Goal: Navigation & Orientation: Find specific page/section

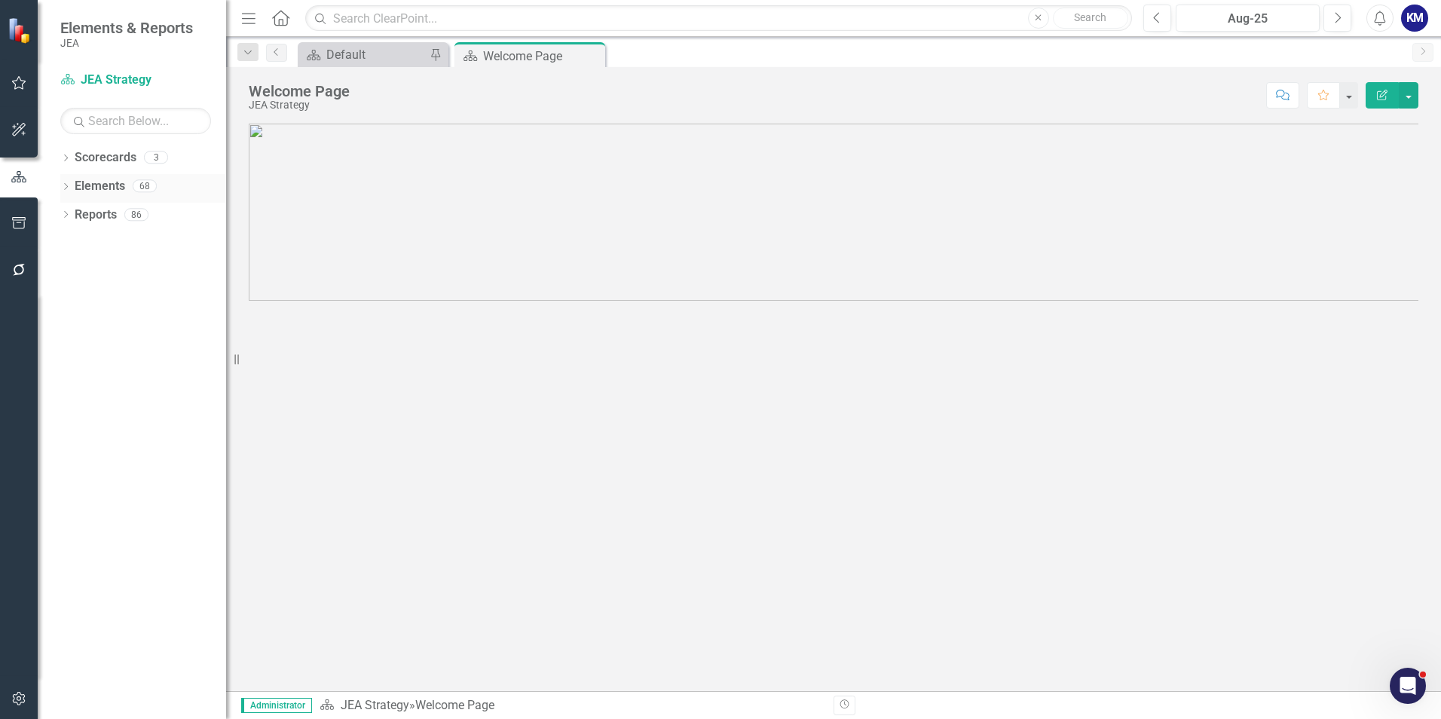
click at [75, 185] on link "Elements" at bounding box center [100, 186] width 50 height 17
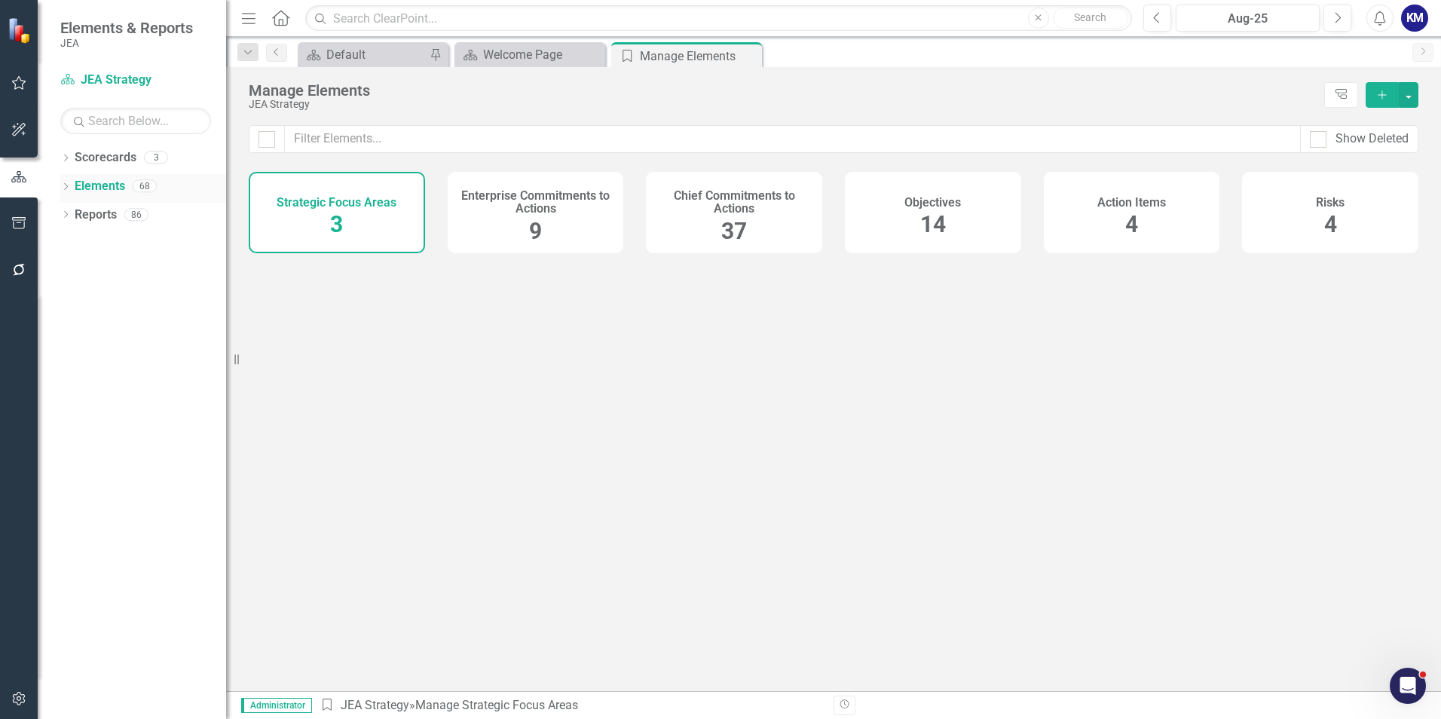
click at [66, 191] on icon "Dropdown" at bounding box center [65, 188] width 11 height 8
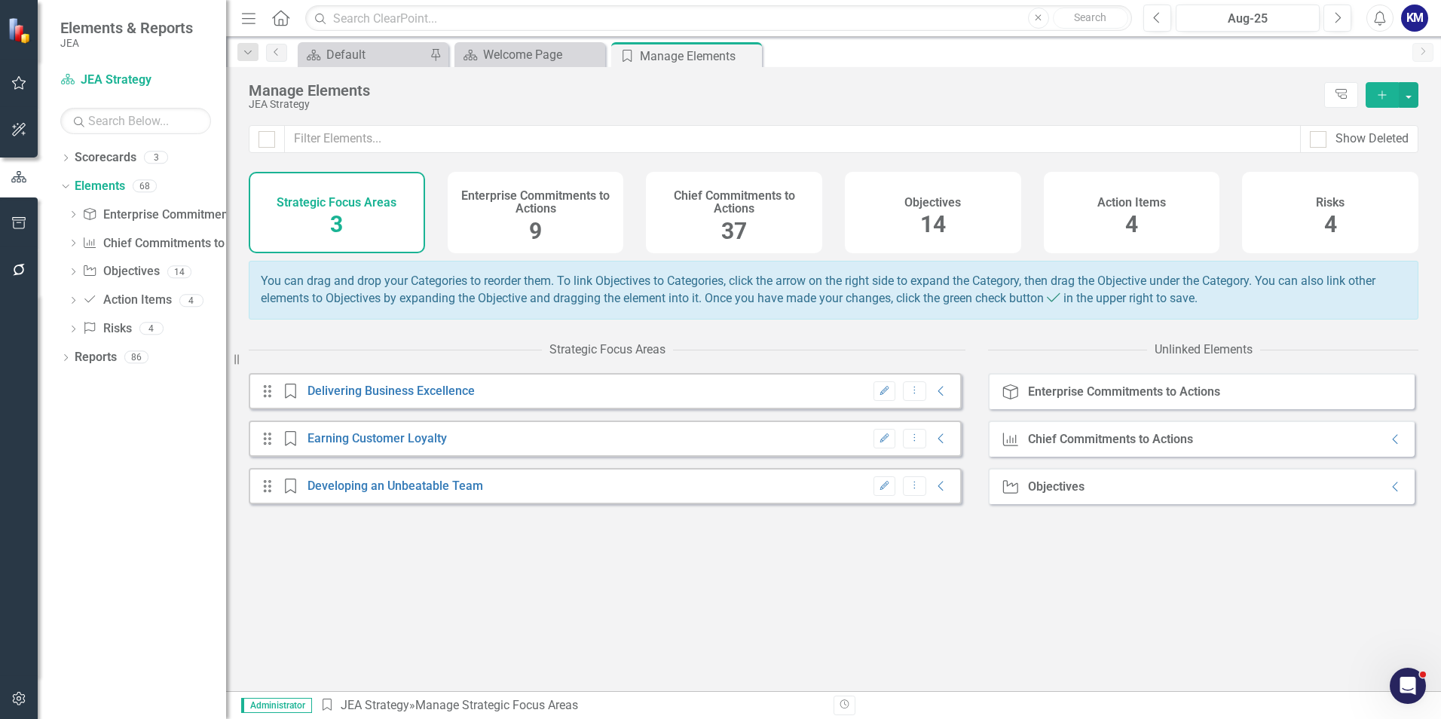
click at [769, 218] on div "Chief Commitments to Actions 37" at bounding box center [734, 212] width 176 height 81
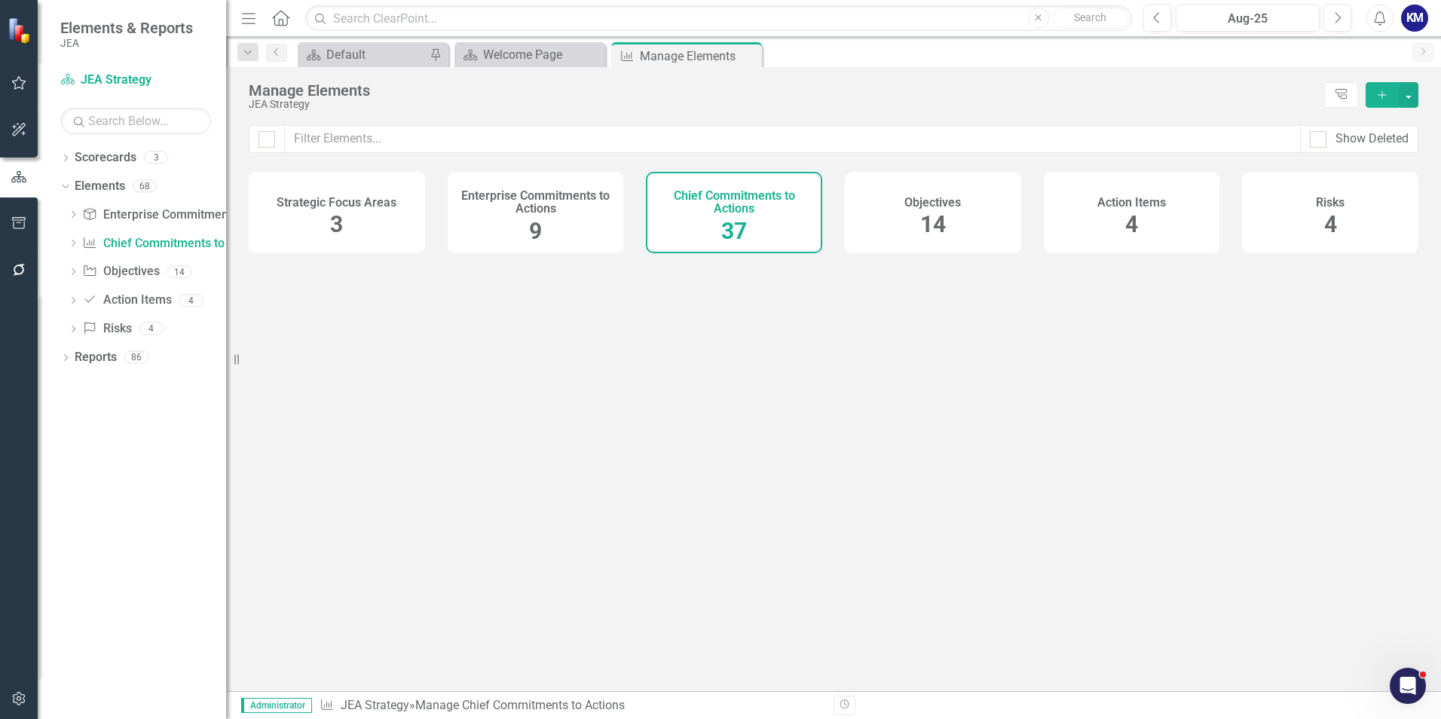
checkbox input "false"
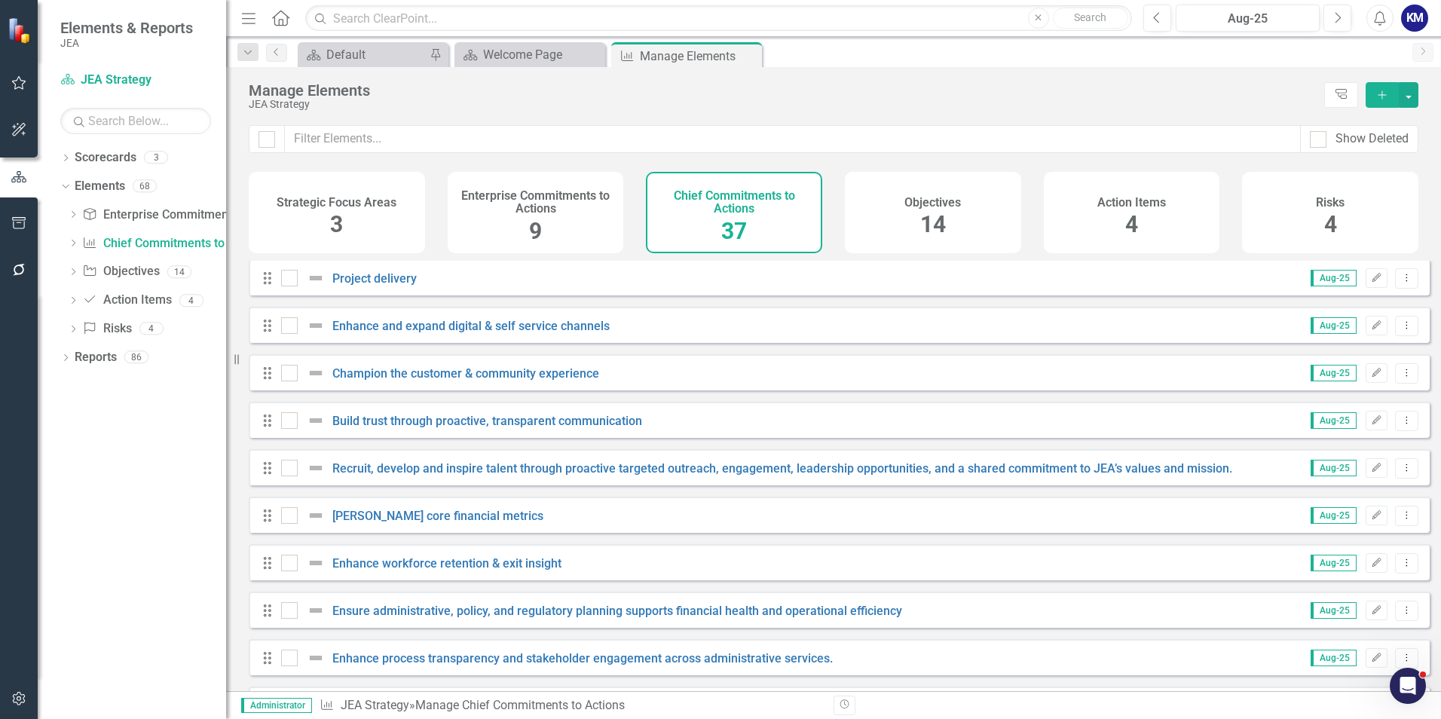
scroll to position [452, 0]
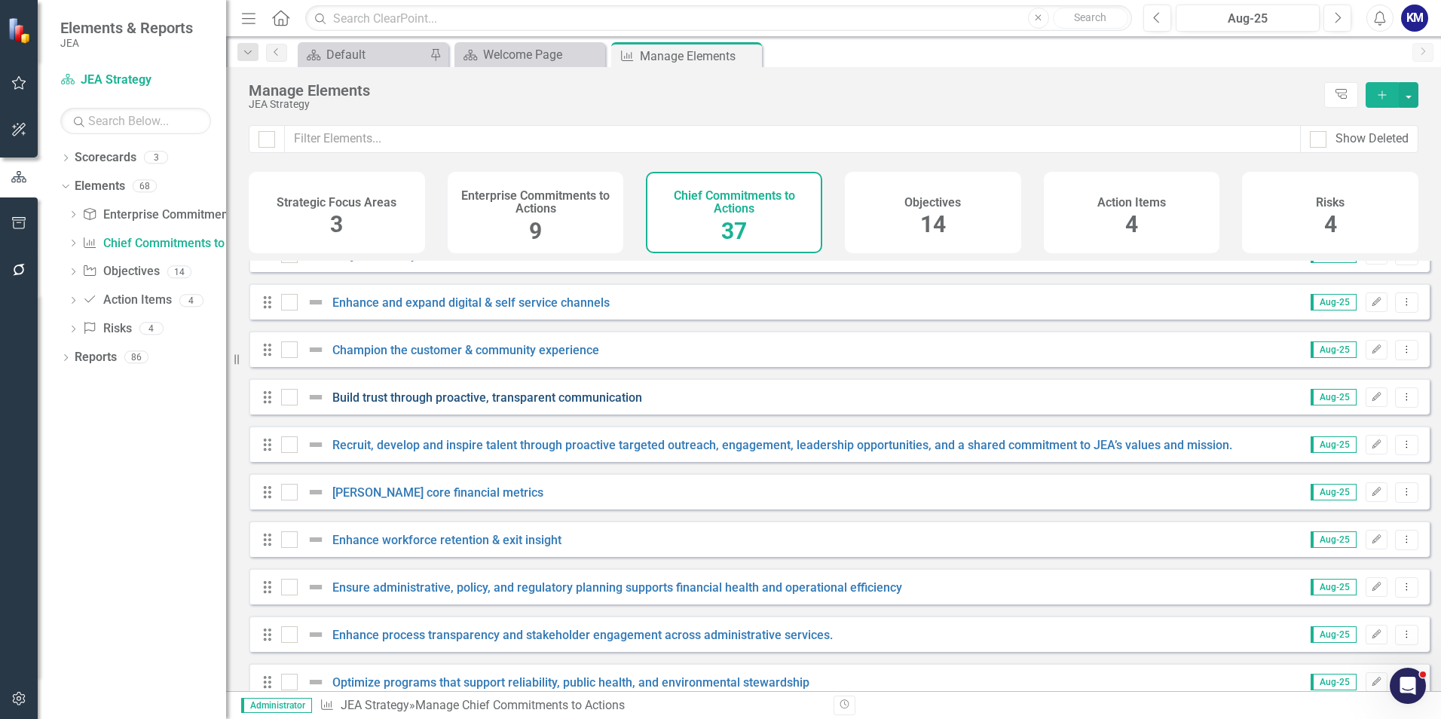
click at [484, 402] on link "Build trust through proactive, transparent communication" at bounding box center [487, 397] width 310 height 14
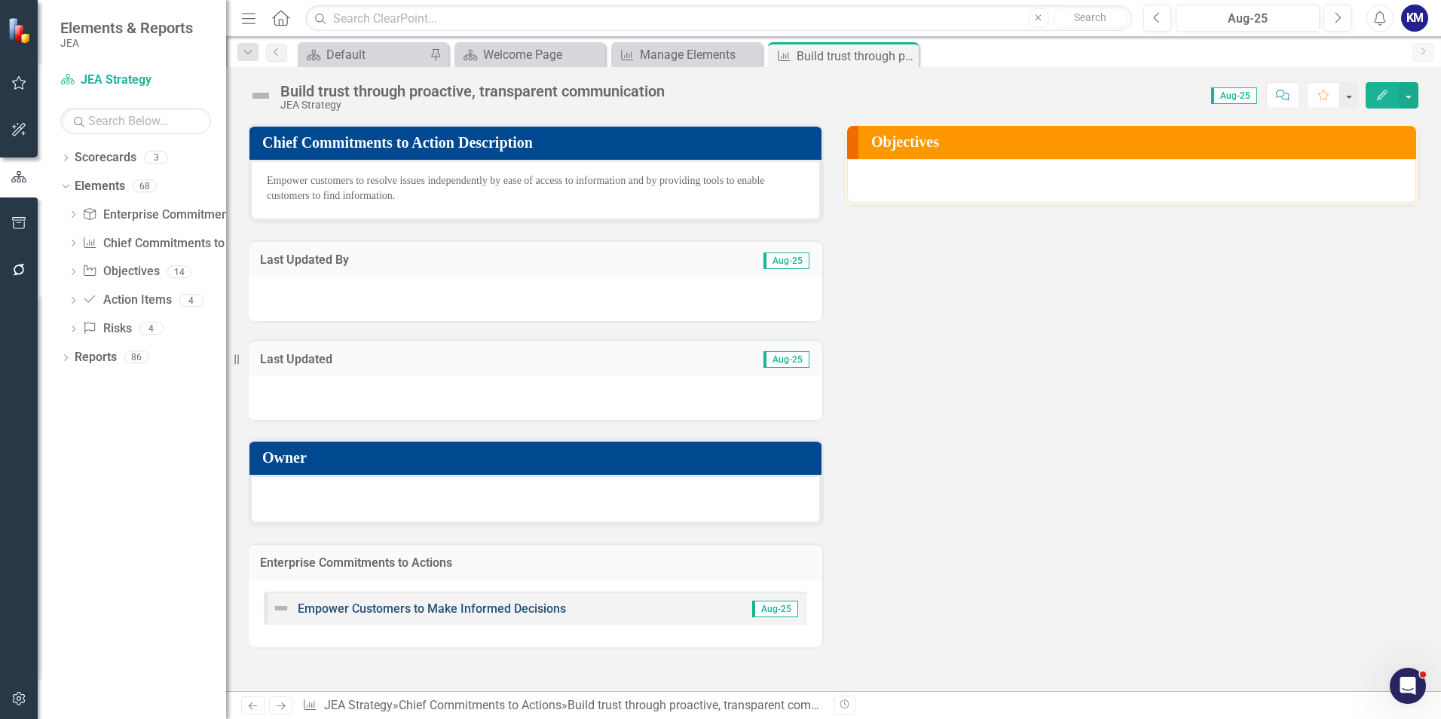
click at [493, 607] on link "Empower Customers to Make Informed Decisions" at bounding box center [432, 608] width 268 height 14
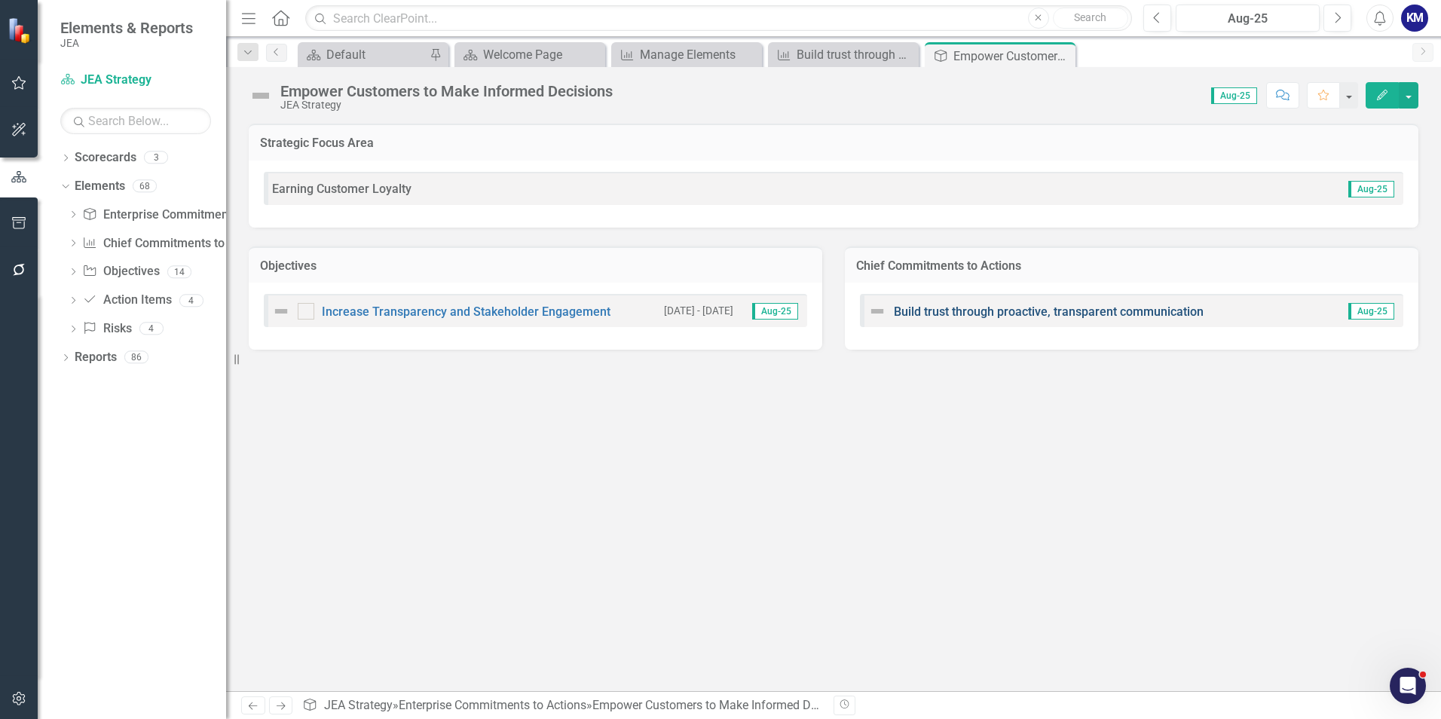
click at [988, 311] on link "Build trust through proactive, transparent communication" at bounding box center [1049, 311] width 310 height 14
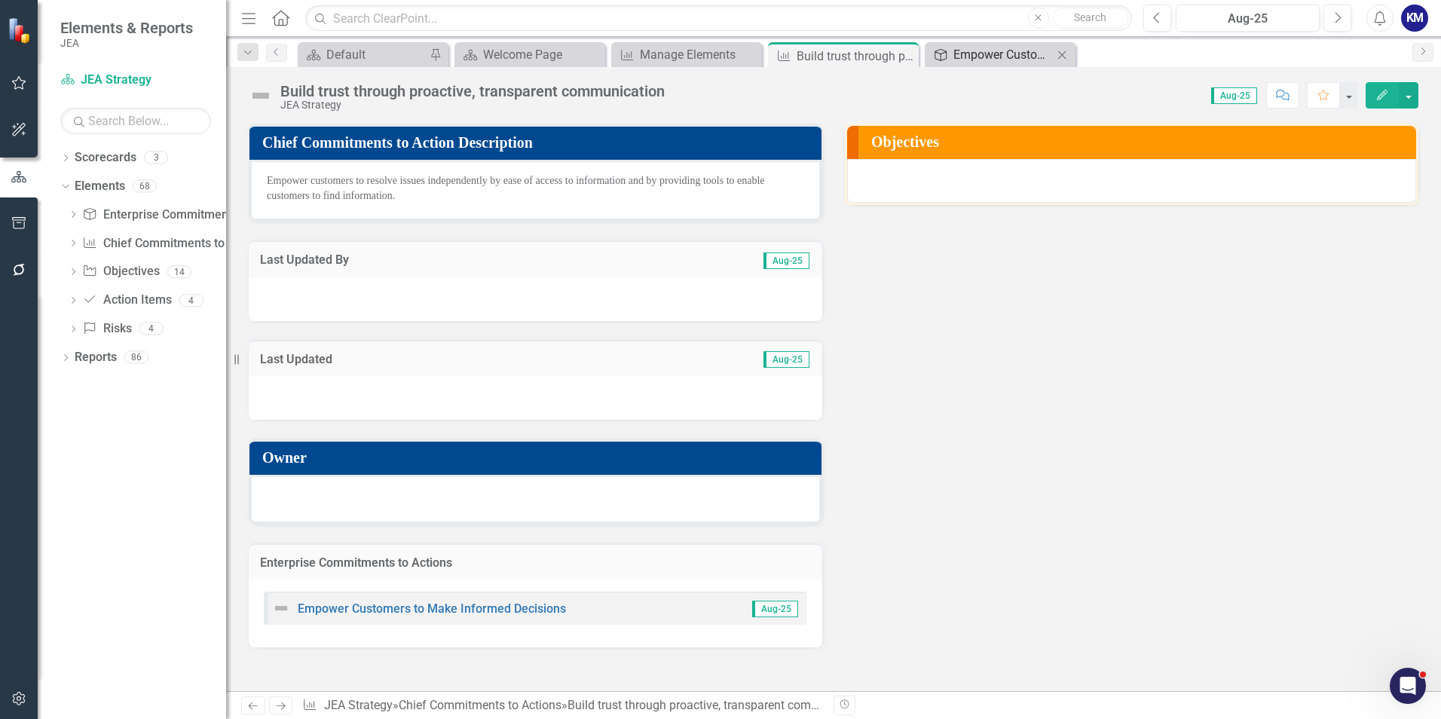
click at [953, 51] on div "Empower Customers to Make Informed Decisions" at bounding box center [1002, 54] width 99 height 19
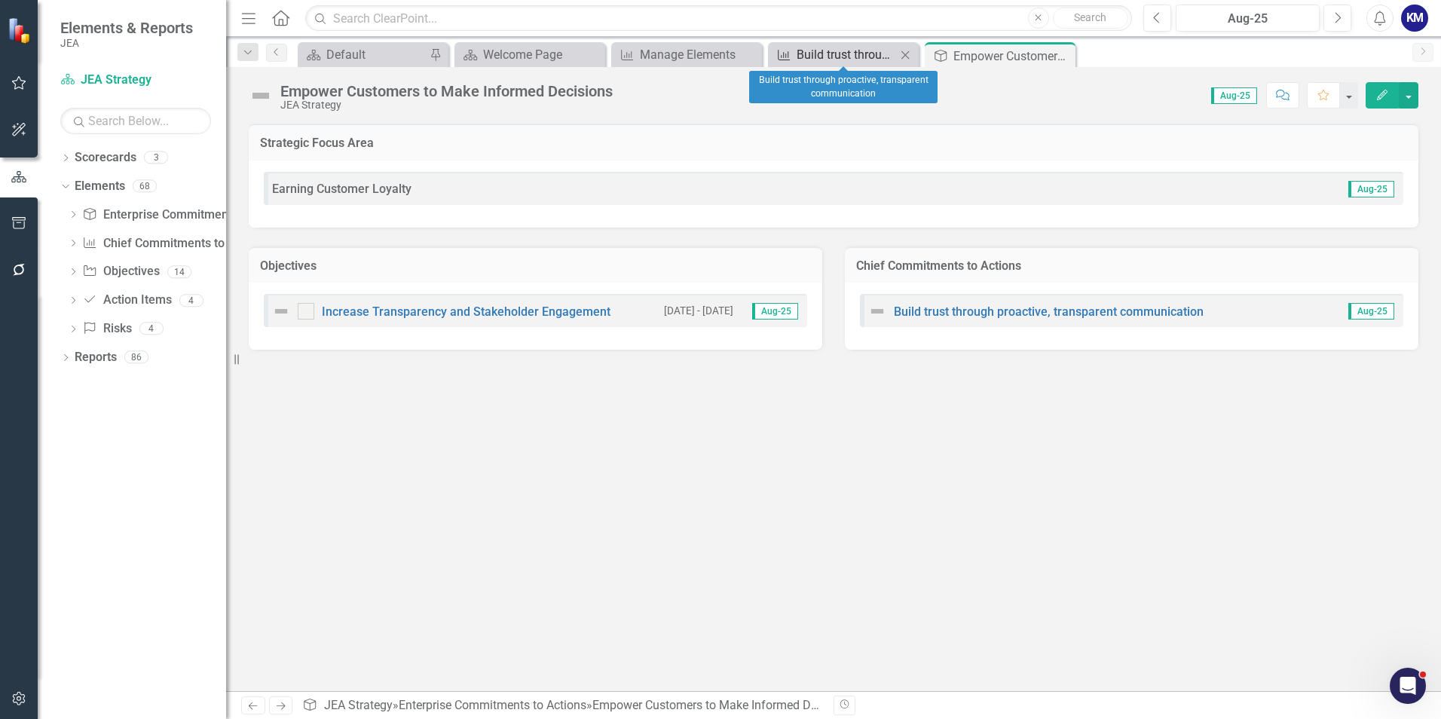
click at [818, 59] on div "Build trust through proactive, transparent communication" at bounding box center [846, 54] width 99 height 19
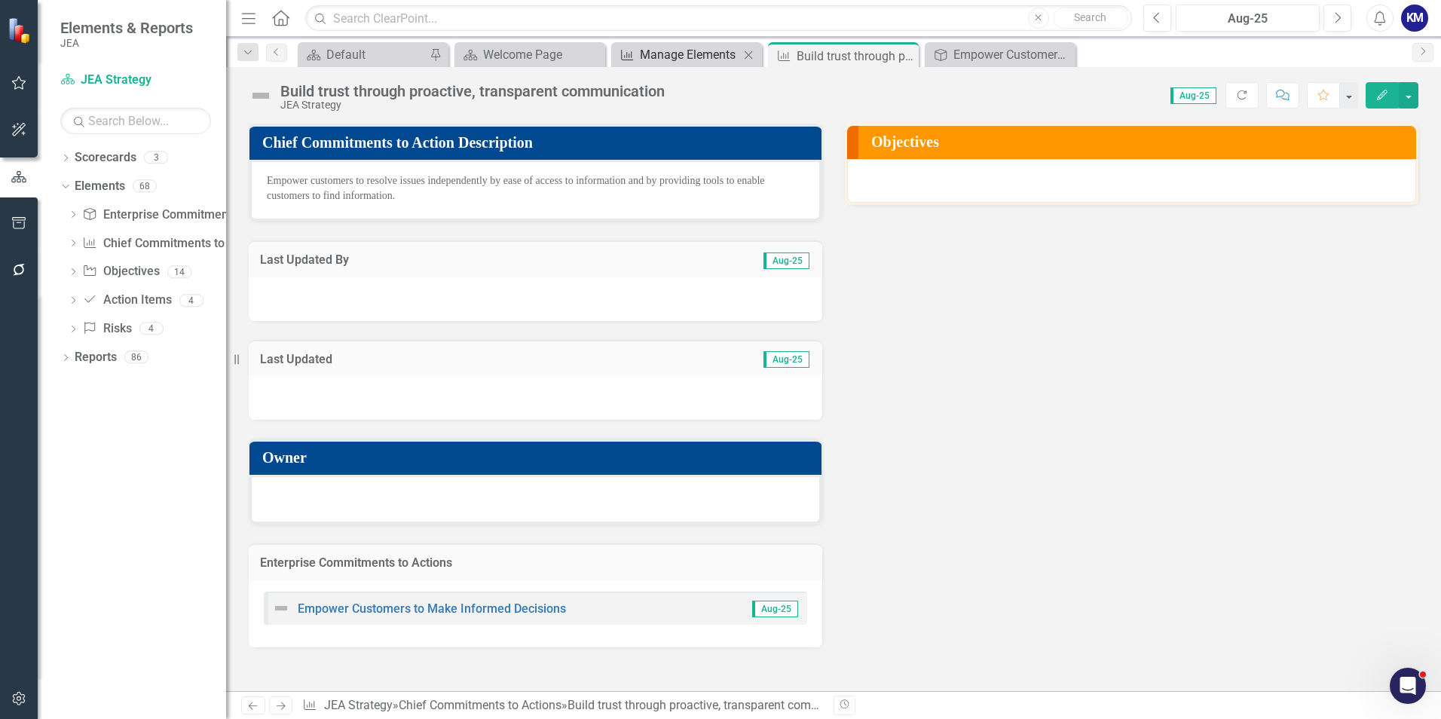
click at [693, 60] on div "Manage Elements" at bounding box center [689, 54] width 99 height 19
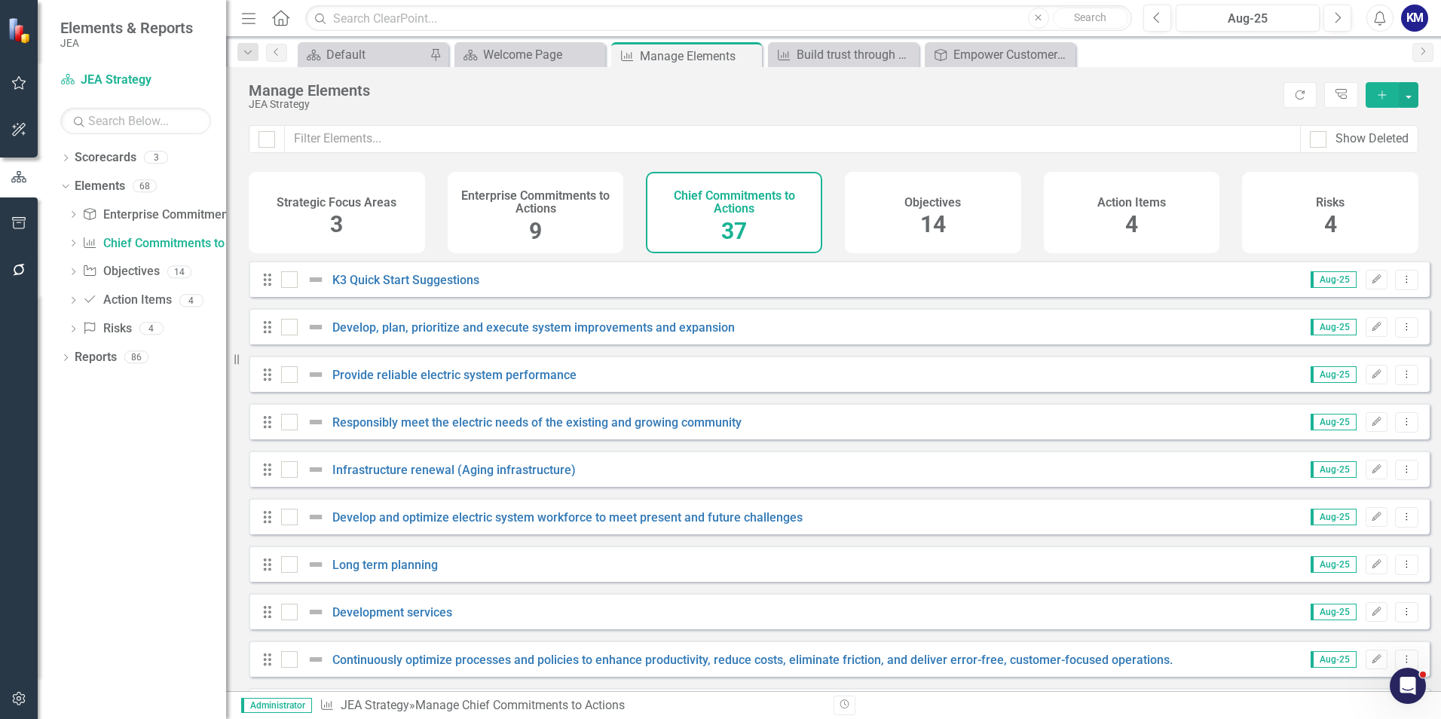
click at [954, 225] on div "Objectives 14" at bounding box center [933, 212] width 176 height 81
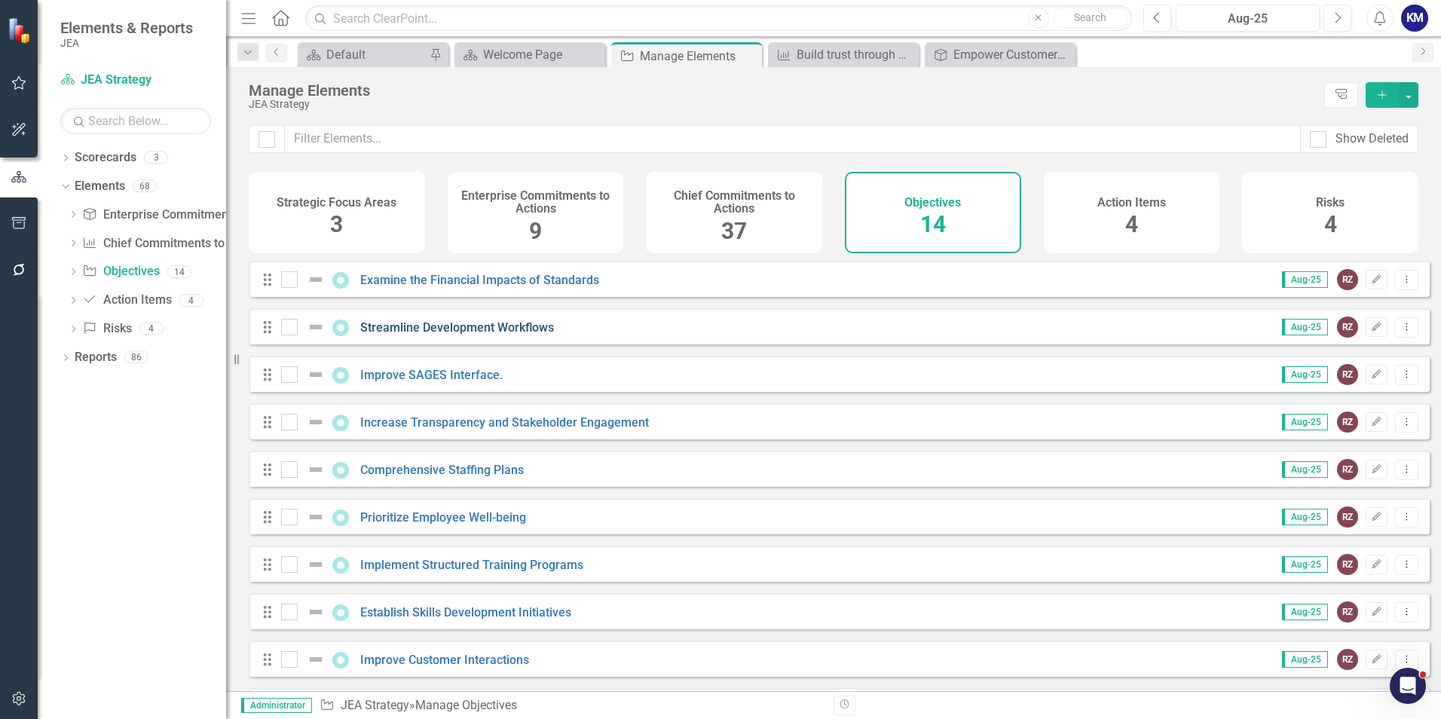
click at [479, 335] on link "Streamline Development Workflows" at bounding box center [457, 327] width 194 height 14
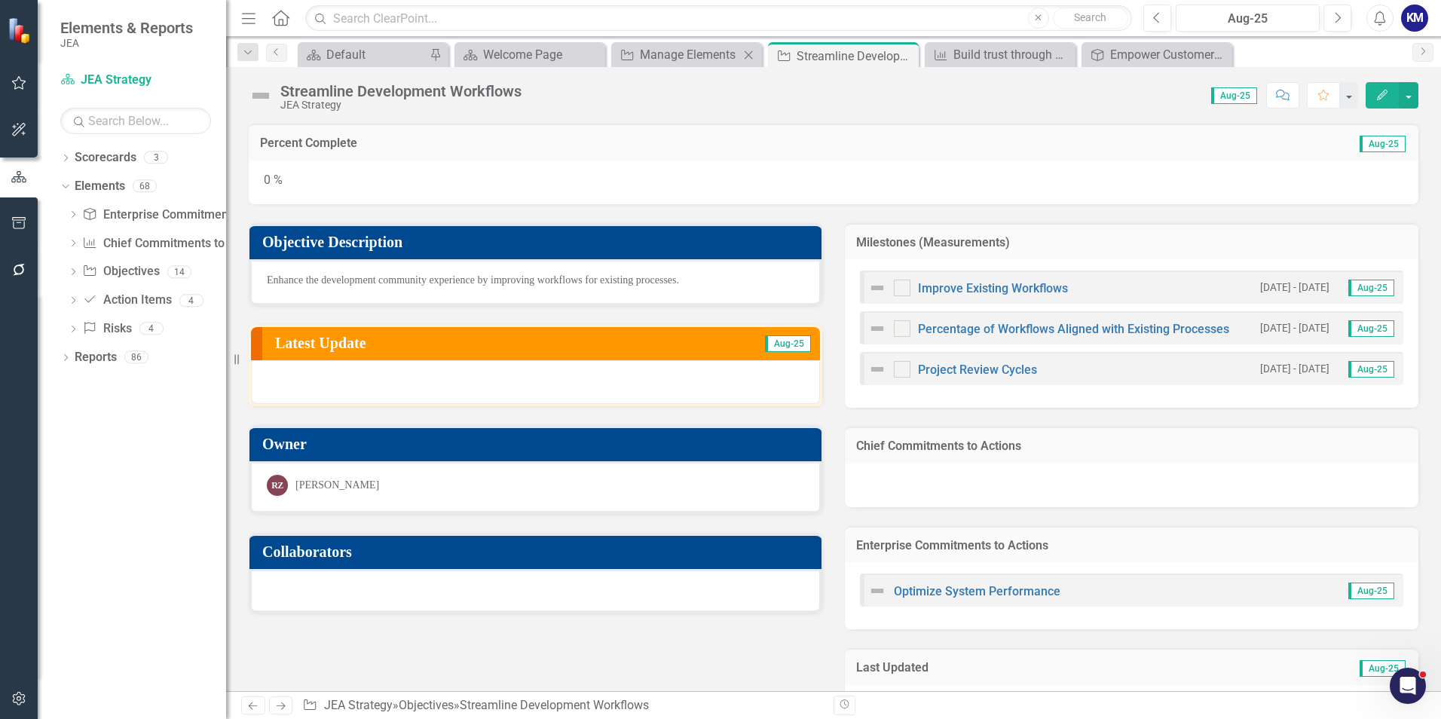
click at [670, 66] on div "Objective Manage Elements Close" at bounding box center [686, 54] width 151 height 25
click at [723, 56] on div "Manage Elements" at bounding box center [689, 54] width 99 height 19
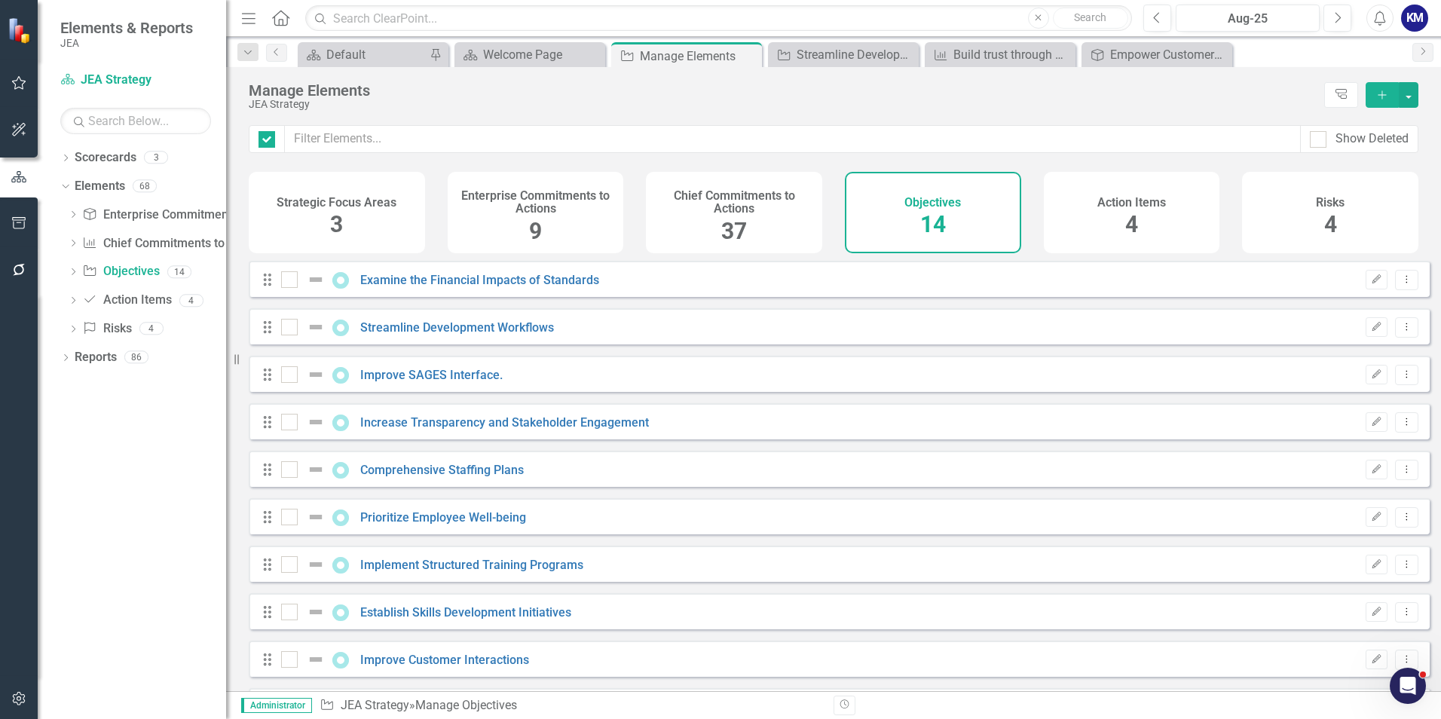
checkbox input "false"
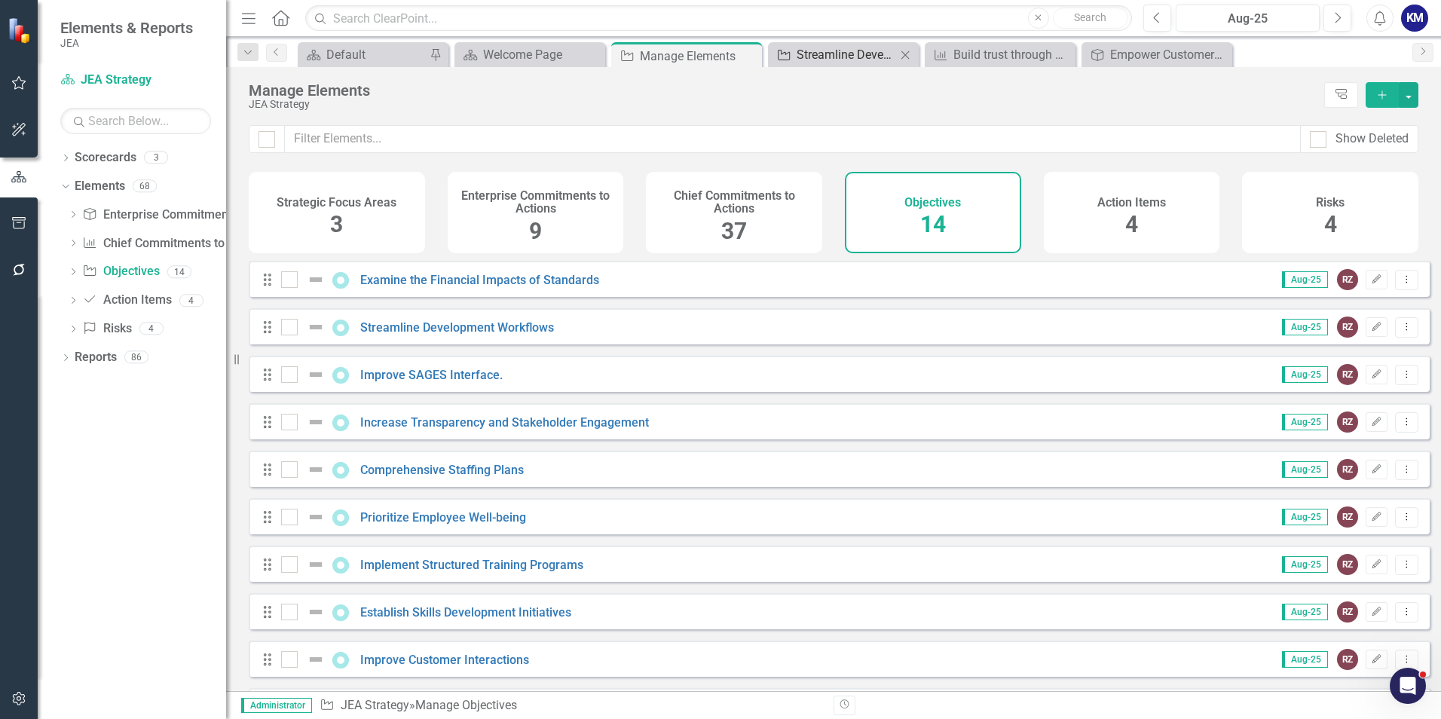
click at [816, 56] on div "Streamline Development Workflows" at bounding box center [846, 54] width 99 height 19
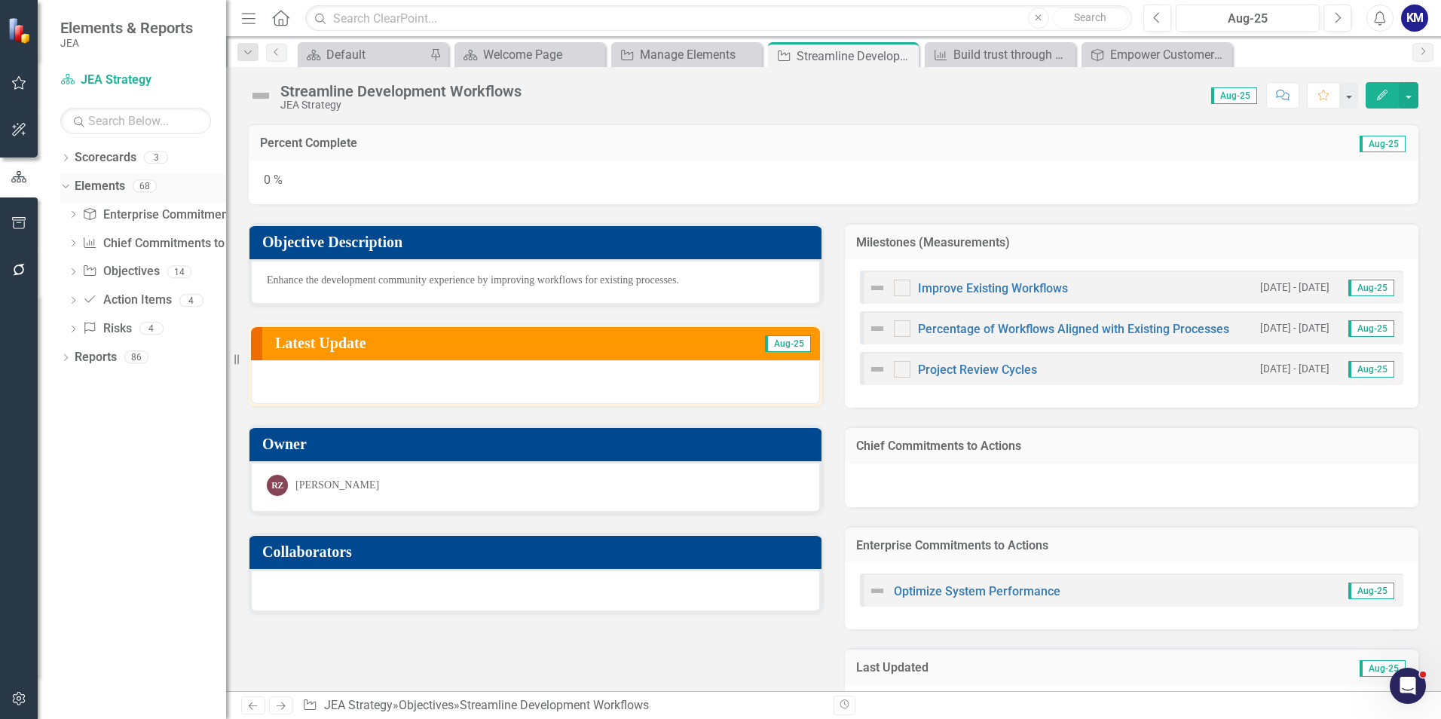
click at [122, 184] on link "Elements" at bounding box center [100, 186] width 50 height 17
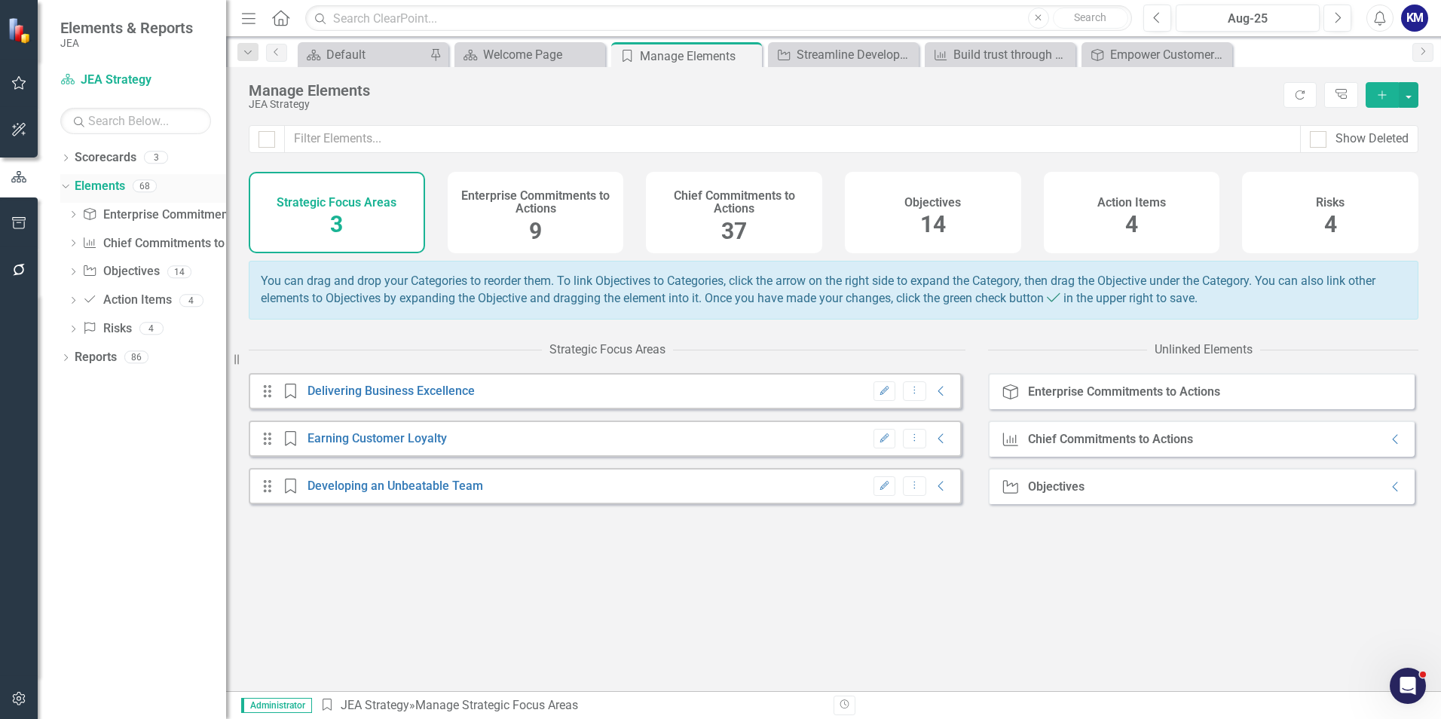
click at [122, 184] on link "Elements" at bounding box center [100, 186] width 50 height 17
click at [982, 210] on div "Objectives 14" at bounding box center [933, 212] width 176 height 81
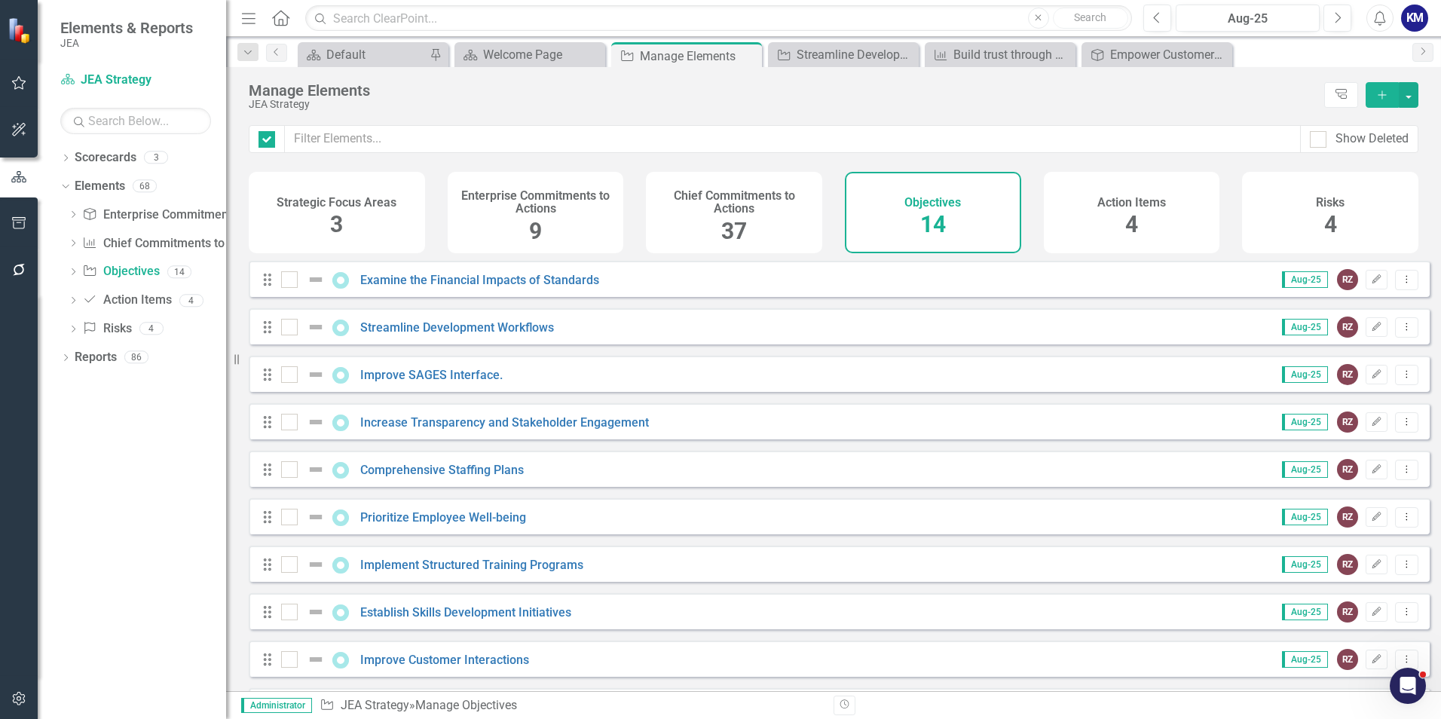
checkbox input "false"
click at [507, 297] on div "Drag Examine the Financial Impacts of Standards Aug-25 RZ Edit Dropdown Menu" at bounding box center [839, 279] width 1181 height 36
click at [509, 287] on link "Examine the Financial Impacts of Standards" at bounding box center [479, 280] width 239 height 14
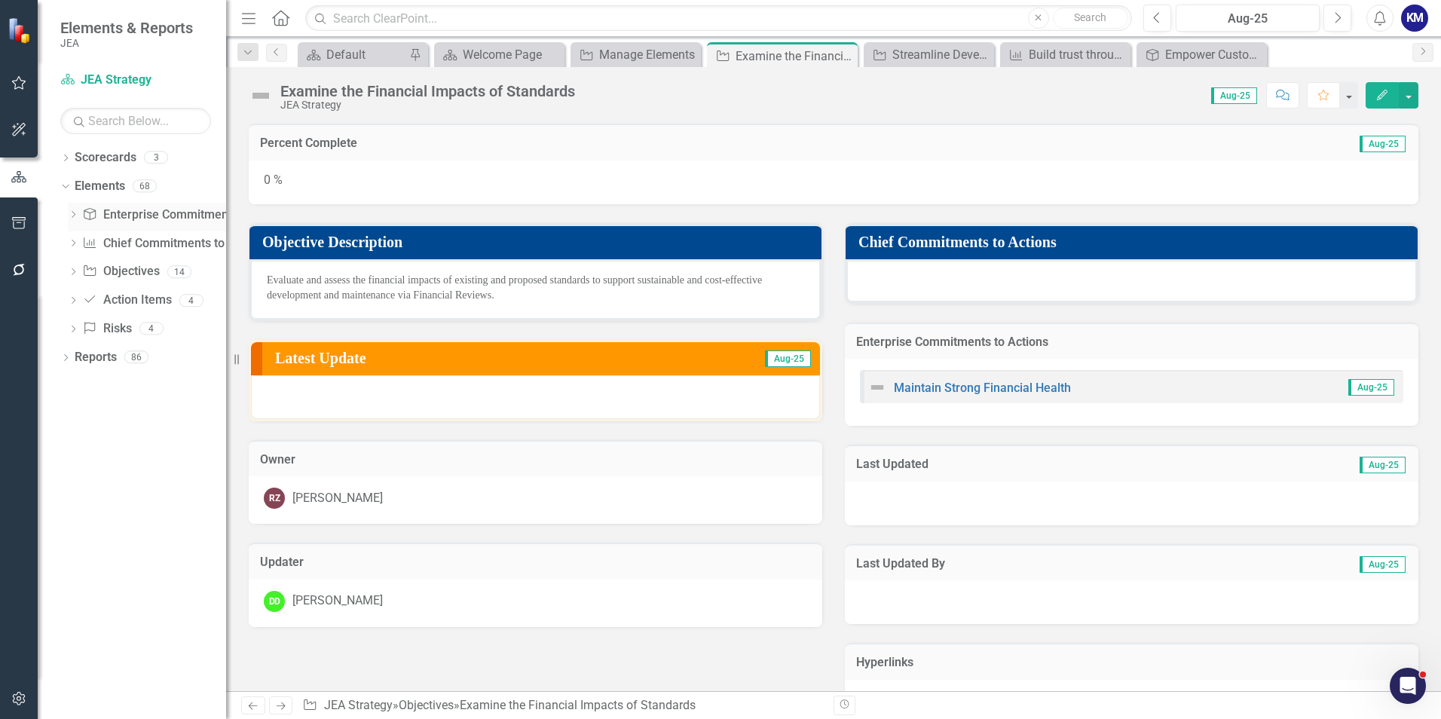
click at [139, 218] on link "Enterprise Commitments to Action Enterprise Commitments to Actions" at bounding box center [188, 214] width 213 height 17
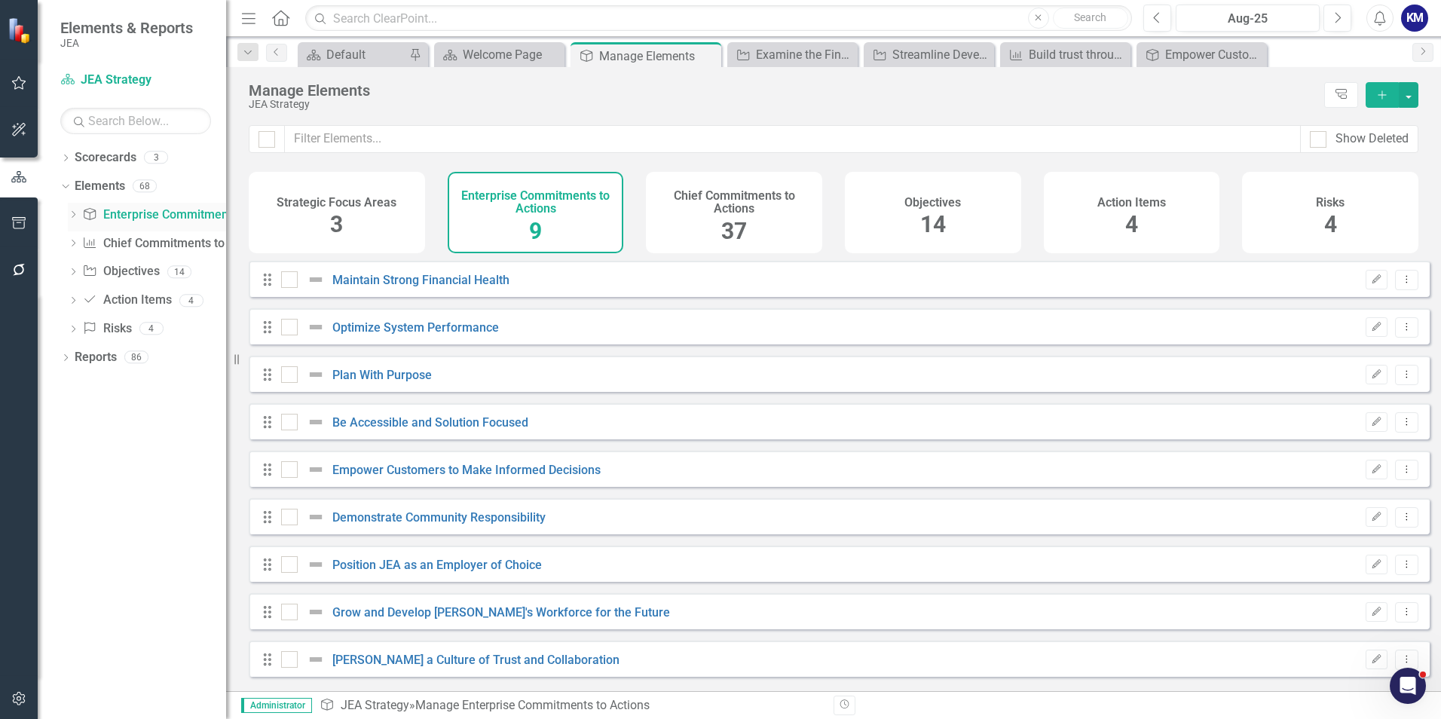
checkbox input "false"
click at [138, 269] on link "Objective Objectives" at bounding box center [120, 271] width 77 height 17
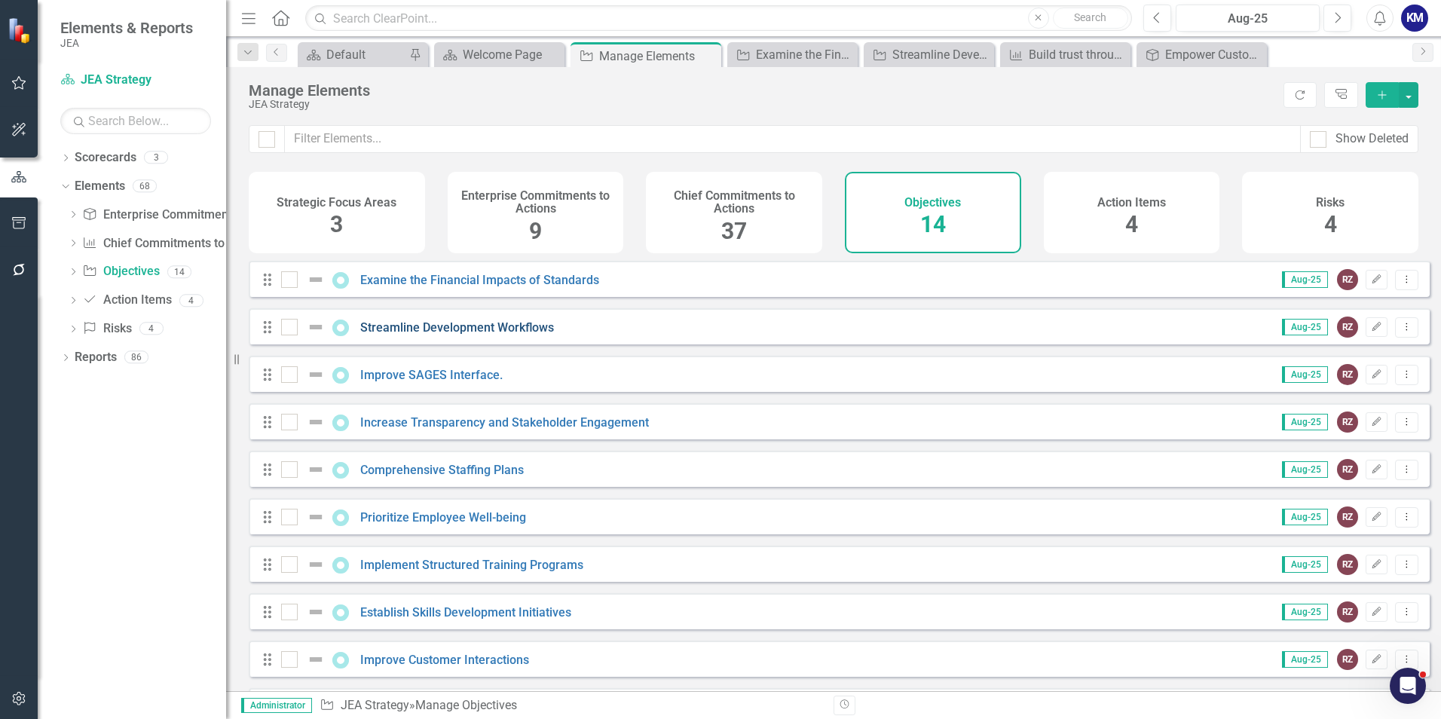
click at [467, 335] on link "Streamline Development Workflows" at bounding box center [457, 327] width 194 height 14
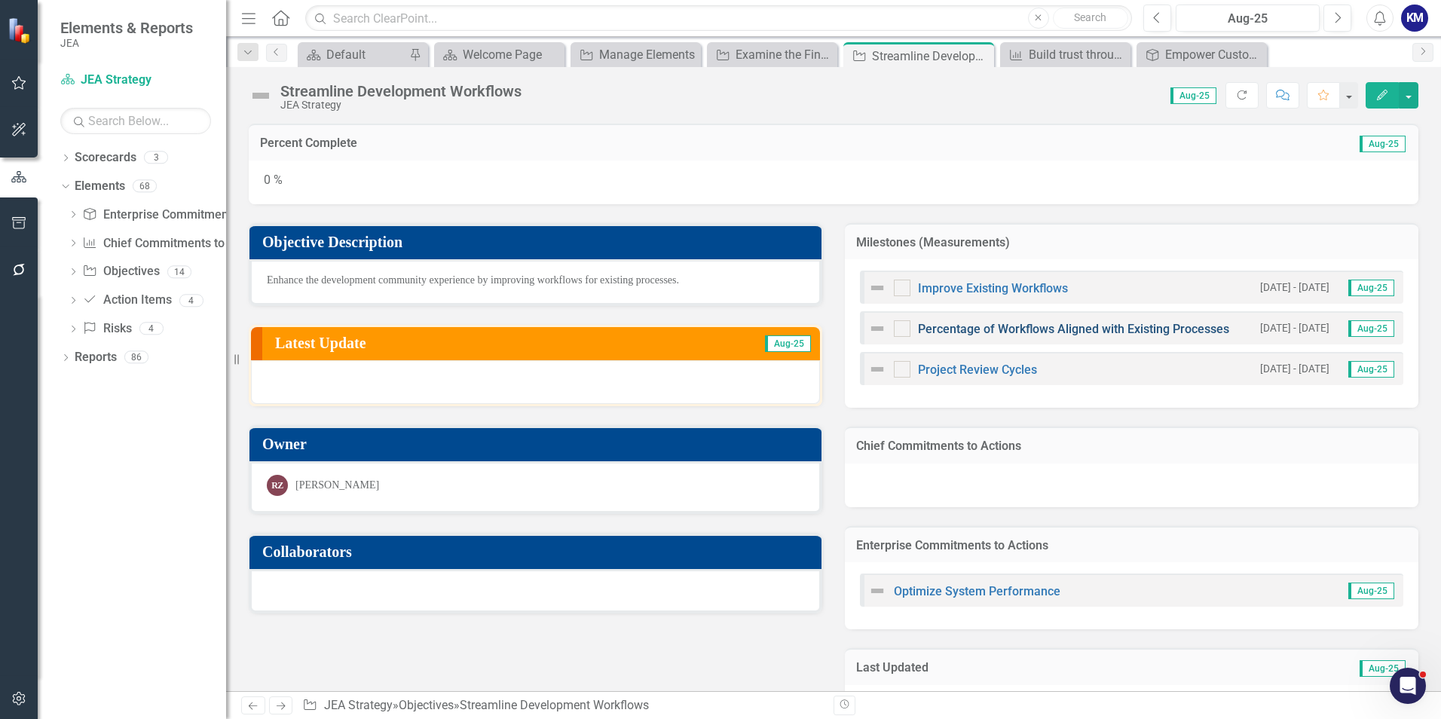
click at [1009, 335] on link "Percentage of Workflows Aligned with Existing Processes" at bounding box center [1073, 329] width 311 height 14
